Goal: Submit feedback/report problem: Submit feedback/report problem

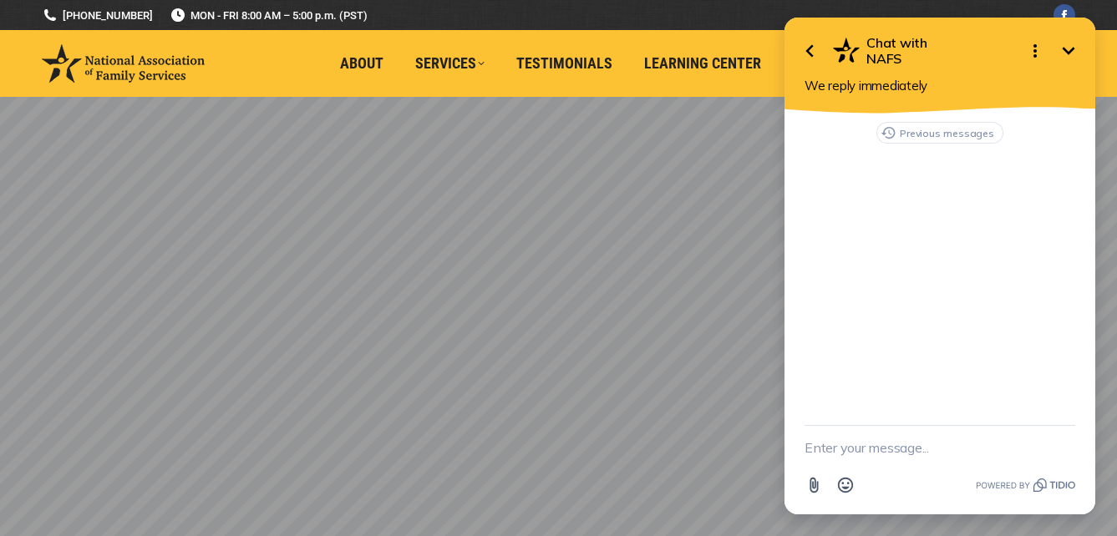
click at [900, 453] on textarea "New message" at bounding box center [940, 447] width 271 height 43
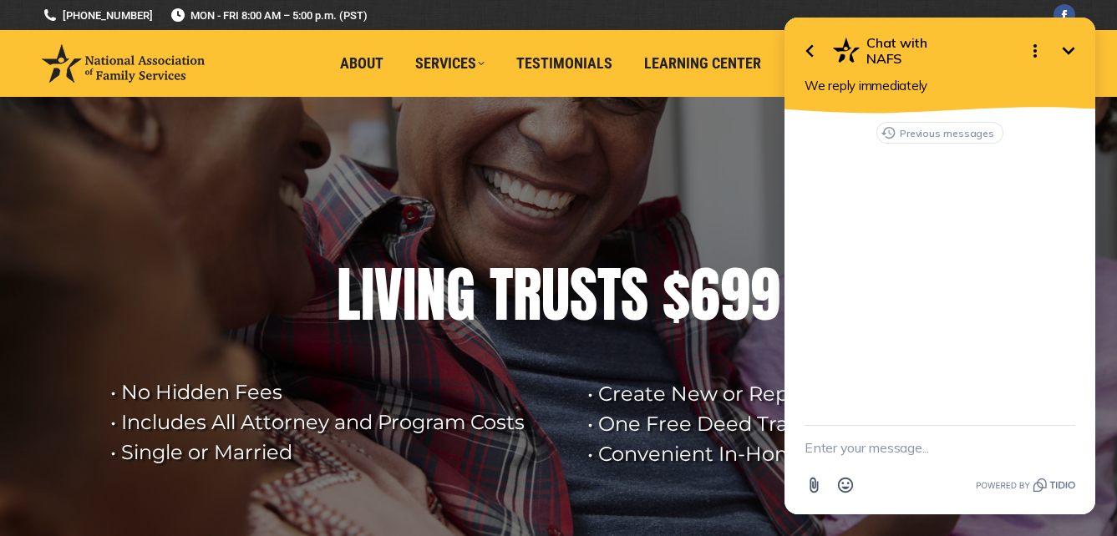
type textarea "I"
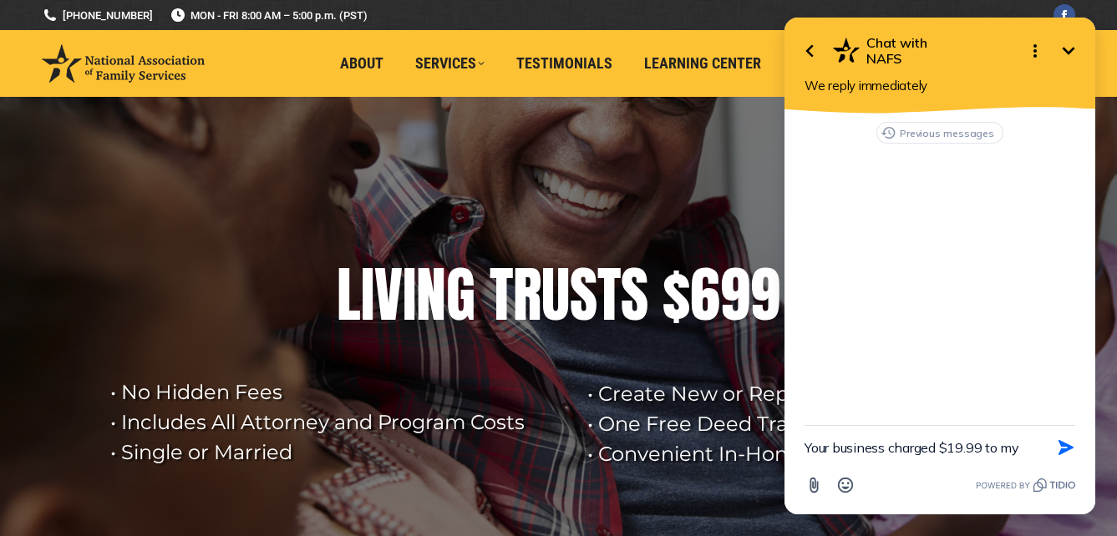
click at [886, 454] on textarea "Your business charged $19.99 to my" at bounding box center [919, 447] width 229 height 43
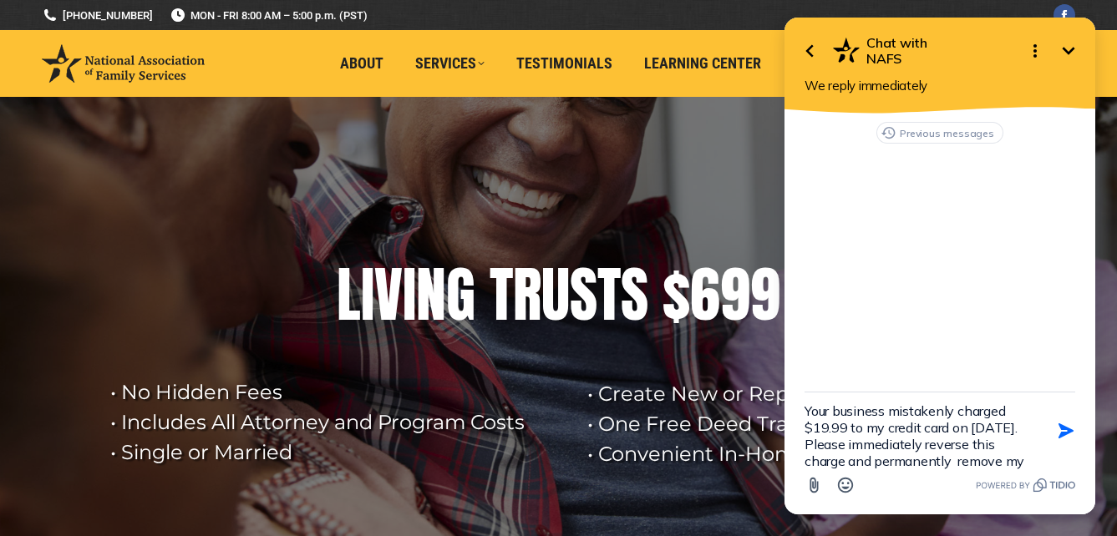
scroll to position [20, 0]
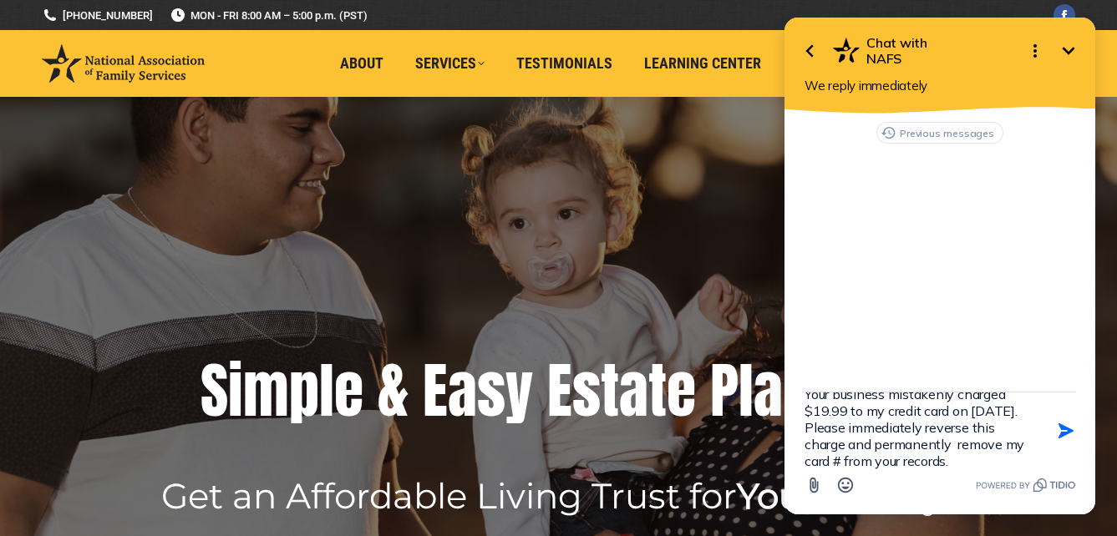
type textarea "Your business mistakenly charged $19.99 to my credit card on [DATE]. Please imm…"
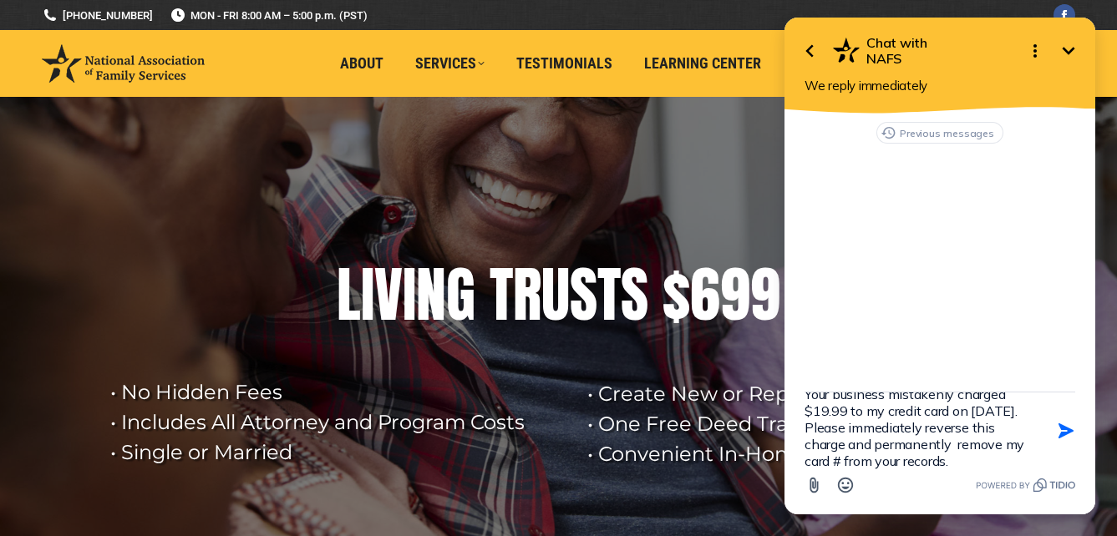
click at [965, 459] on textarea "Your business mistakenly charged $19.99 to my credit card on [DATE]. Please imm…" at bounding box center [919, 431] width 229 height 77
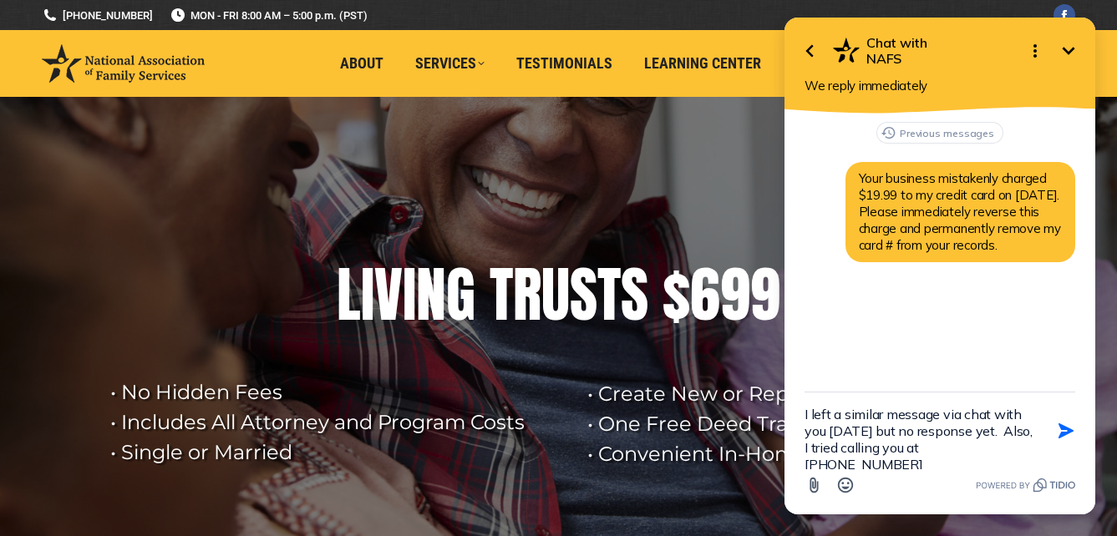
scroll to position [3, 0]
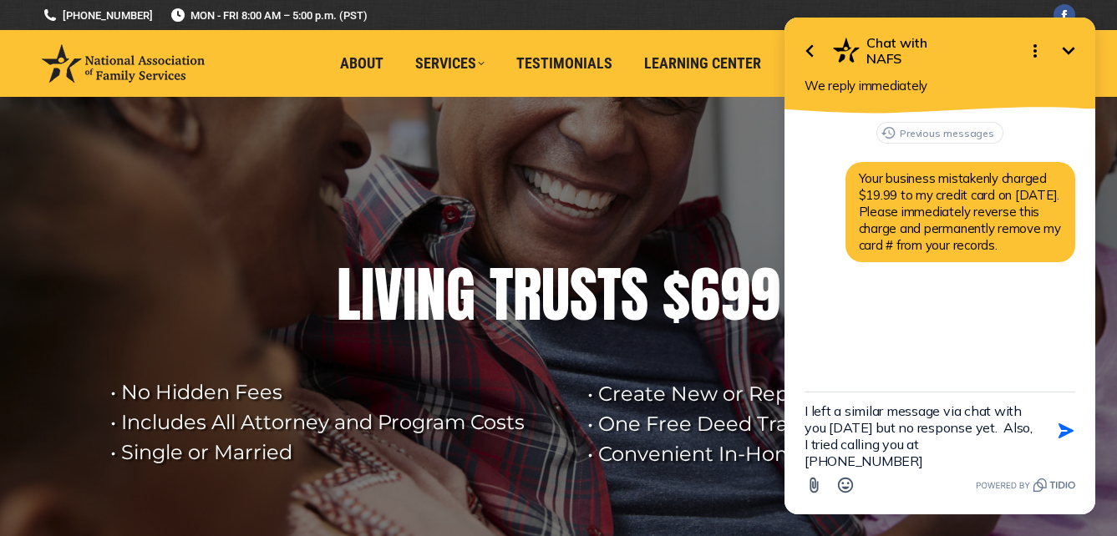
click at [943, 441] on textarea "I left a similar message via chat with you [DATE] but no response yet. Also, I …" at bounding box center [919, 431] width 229 height 77
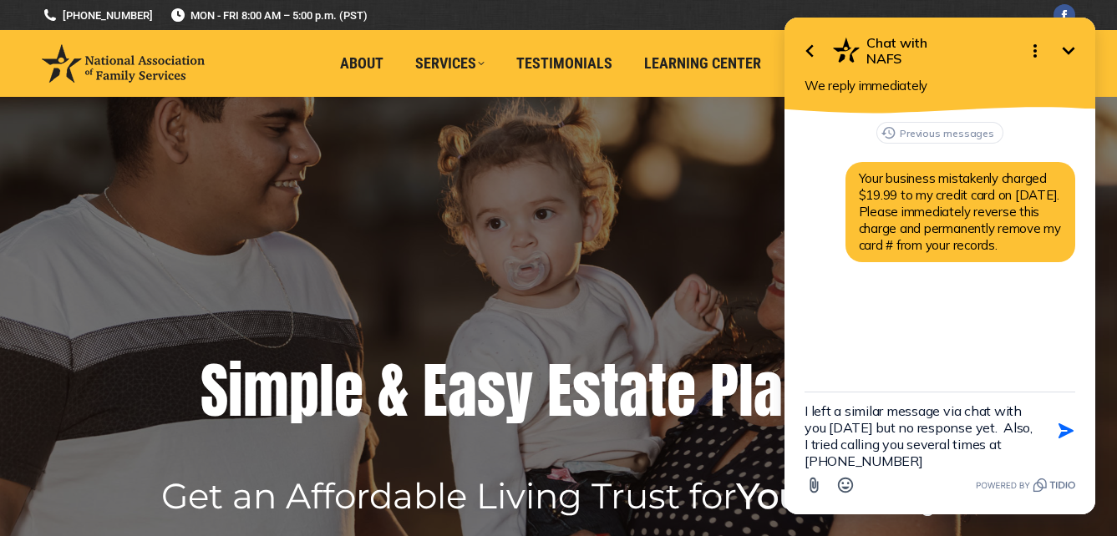
click at [936, 457] on textarea "I left a similar message via chat with you [DATE] but no response yet. Also, I …" at bounding box center [919, 431] width 229 height 77
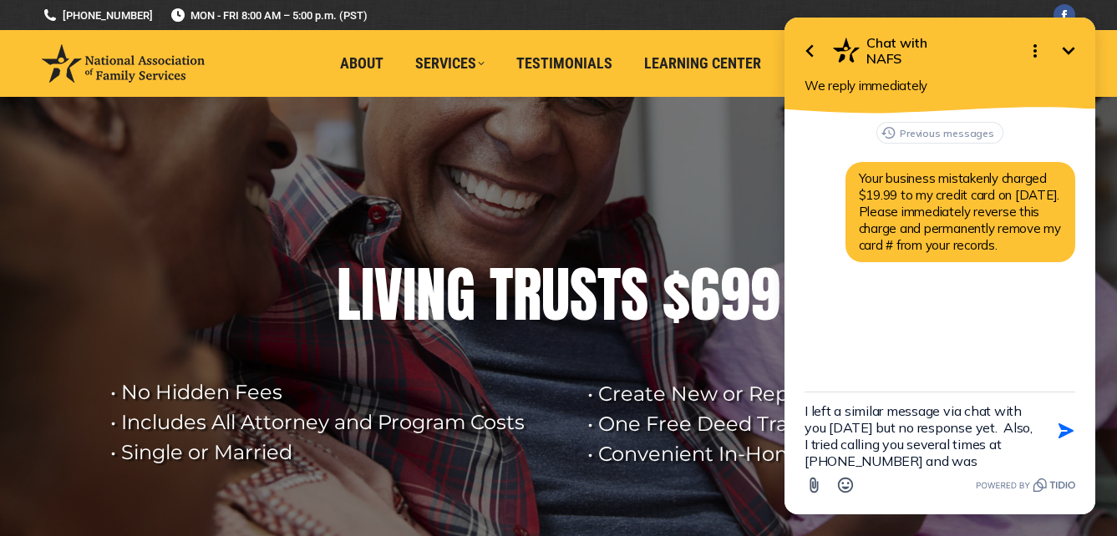
scroll to position [20, 0]
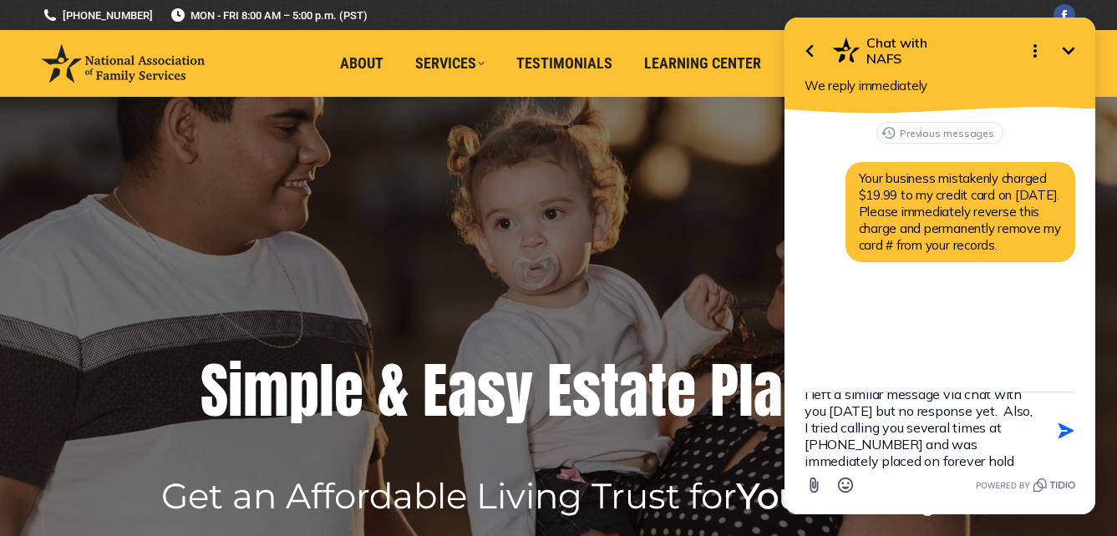
click at [1022, 462] on textarea "I left a similar message via chat with you [DATE] but no response yet. Also, I …" at bounding box center [919, 431] width 229 height 77
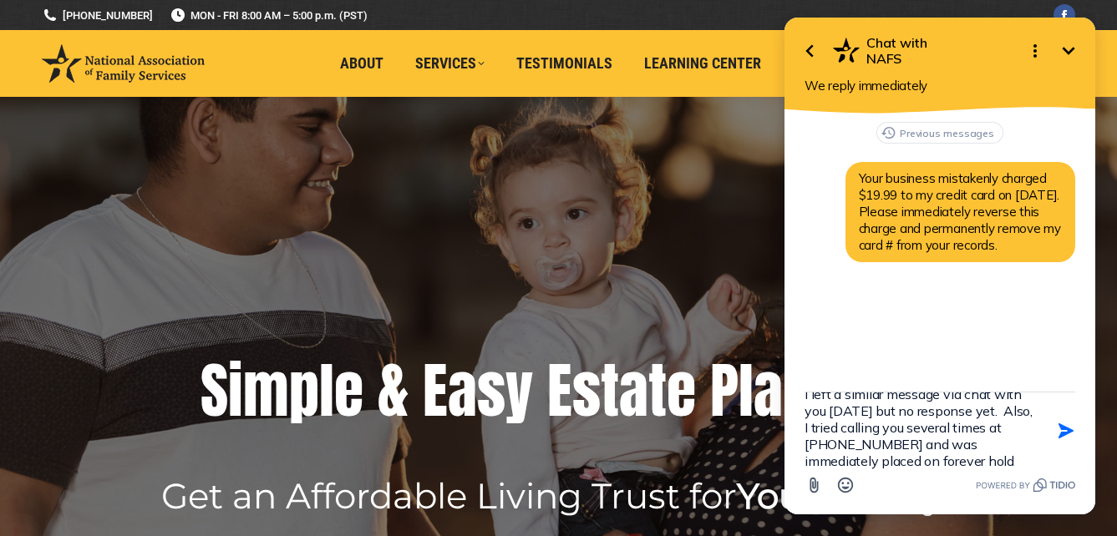
type textarea "I left a similar message via chat with you [DATE] but no response yet. Also, I …"
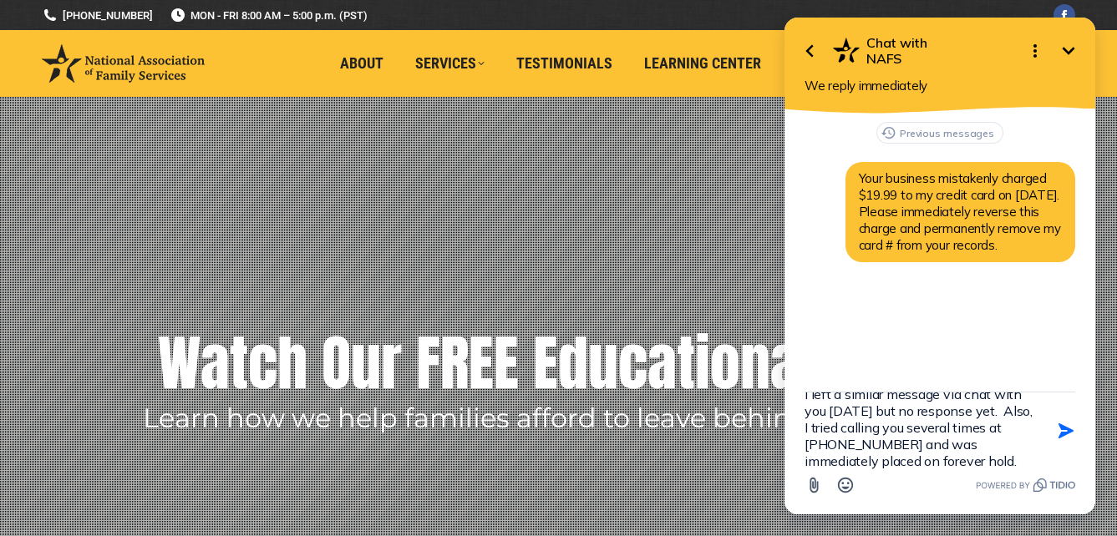
click at [1019, 460] on textarea "I left a similar message via chat with you [DATE] but no response yet. Also, I …" at bounding box center [919, 431] width 229 height 77
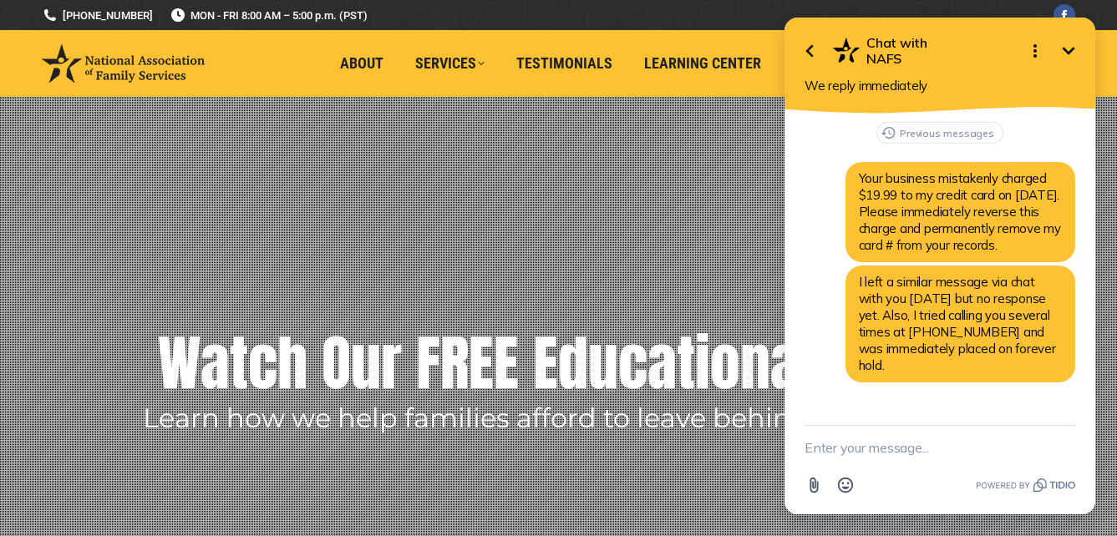
scroll to position [0, 0]
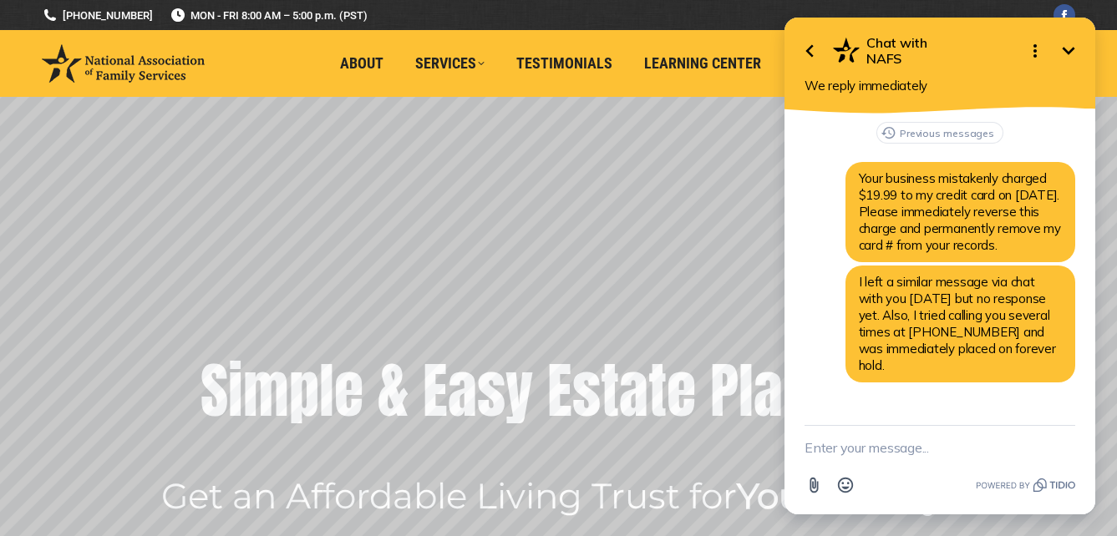
click at [868, 452] on textarea "New message" at bounding box center [940, 447] width 271 height 43
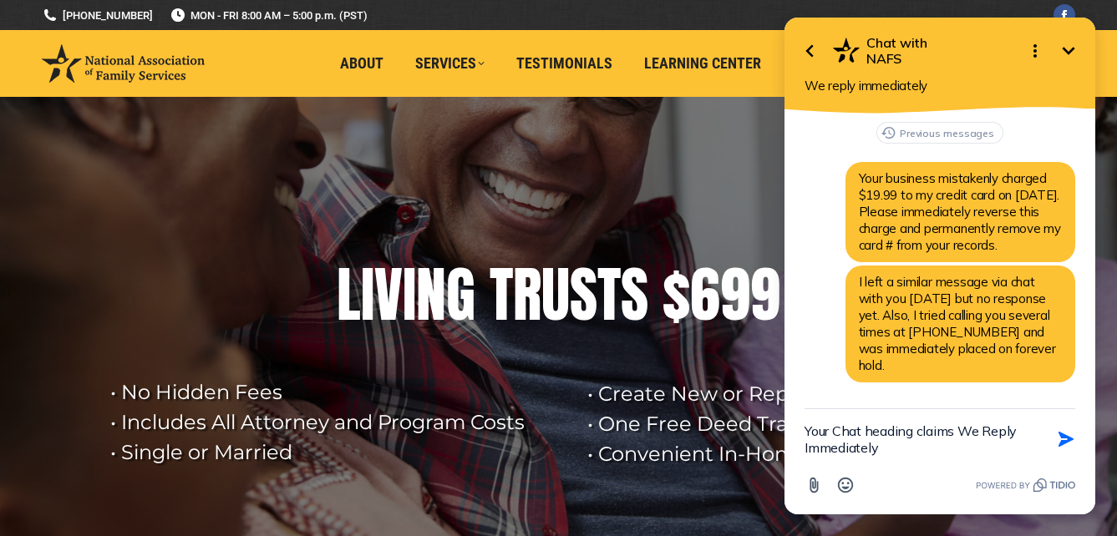
click at [960, 432] on textarea "Your Chat heading claims We Reply Immediately" at bounding box center [919, 439] width 229 height 60
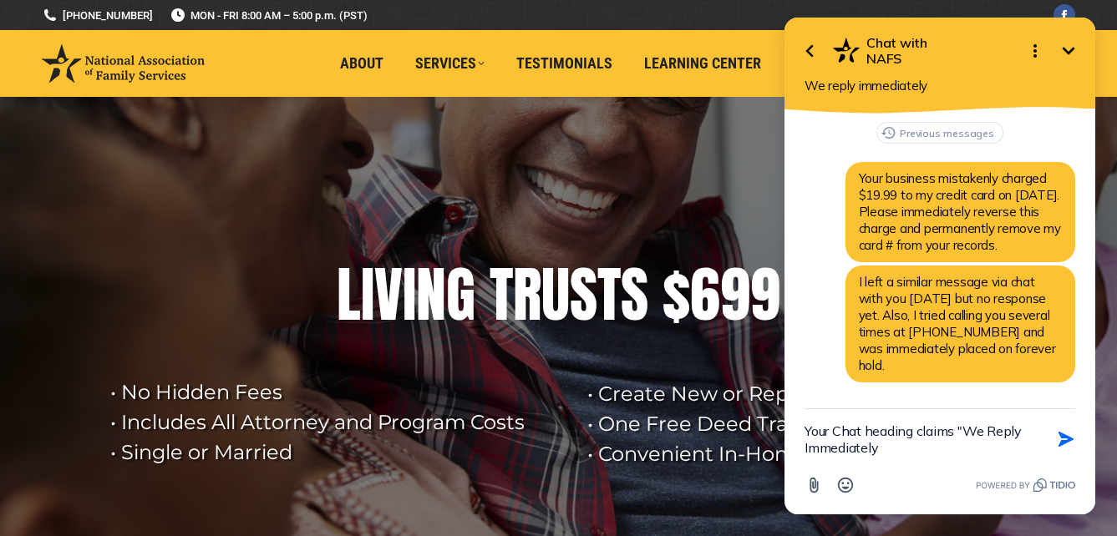
click at [879, 444] on textarea "Your Chat heading claims "We Reply Immediately" at bounding box center [919, 439] width 229 height 60
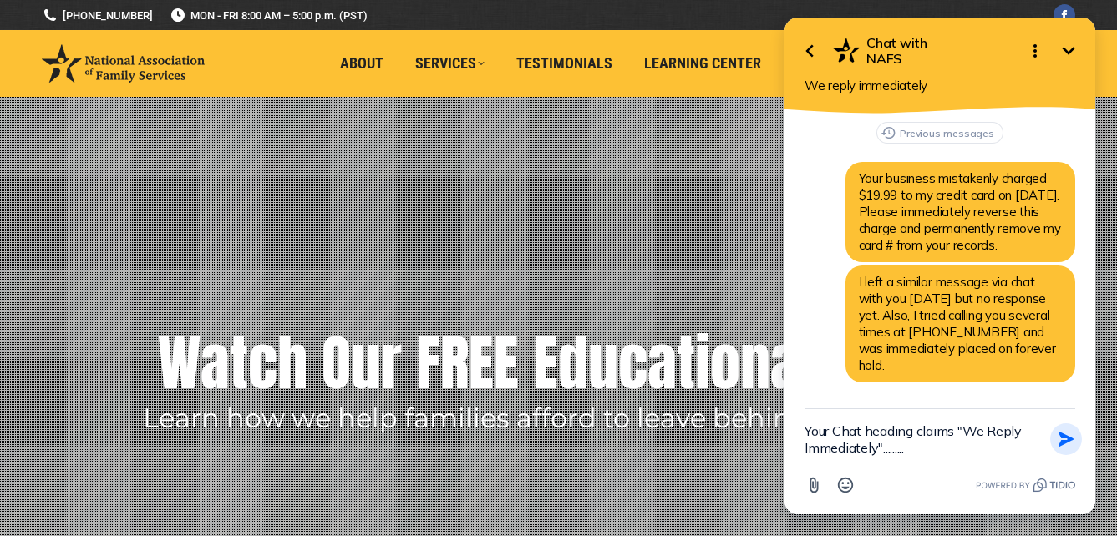
type textarea "Your Chat heading claims "We Reply Immediately"........."
click at [1059, 441] on icon "button" at bounding box center [1066, 439] width 18 height 18
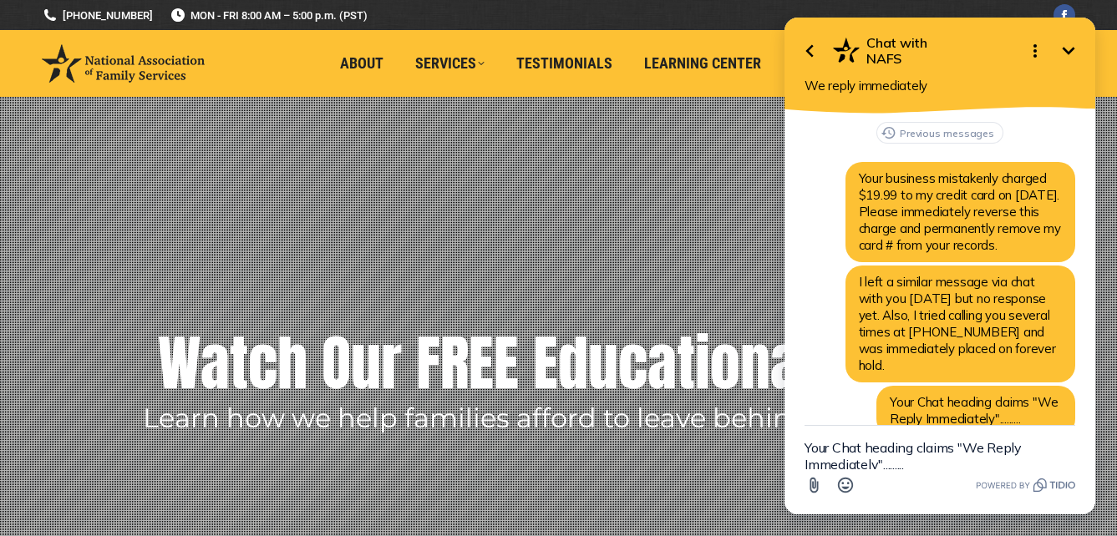
scroll to position [33, 0]
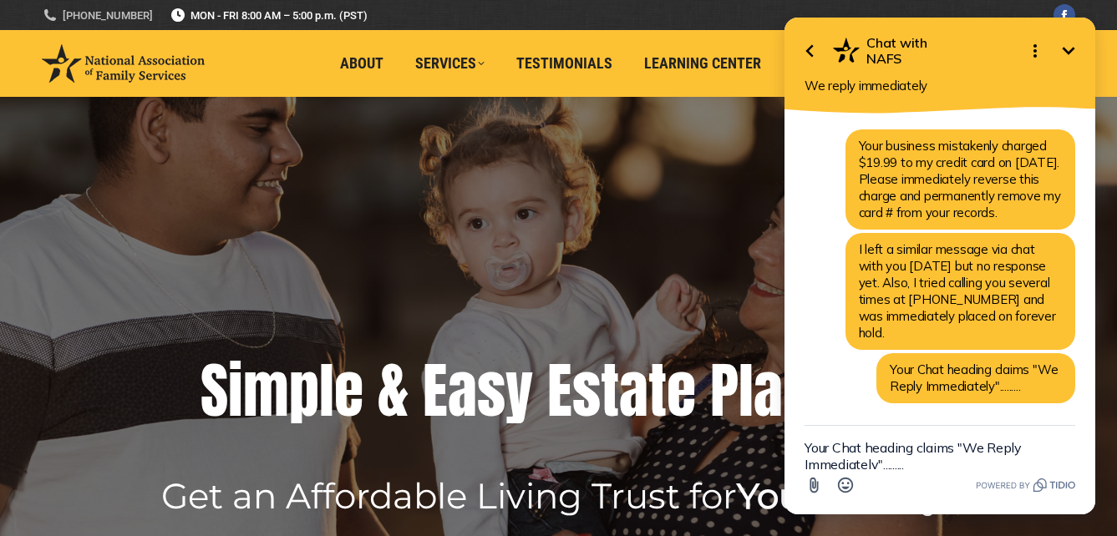
click at [109, 15] on link "[PHONE_NUMBER]" at bounding box center [97, 16] width 111 height 16
